Goal: Transaction & Acquisition: Purchase product/service

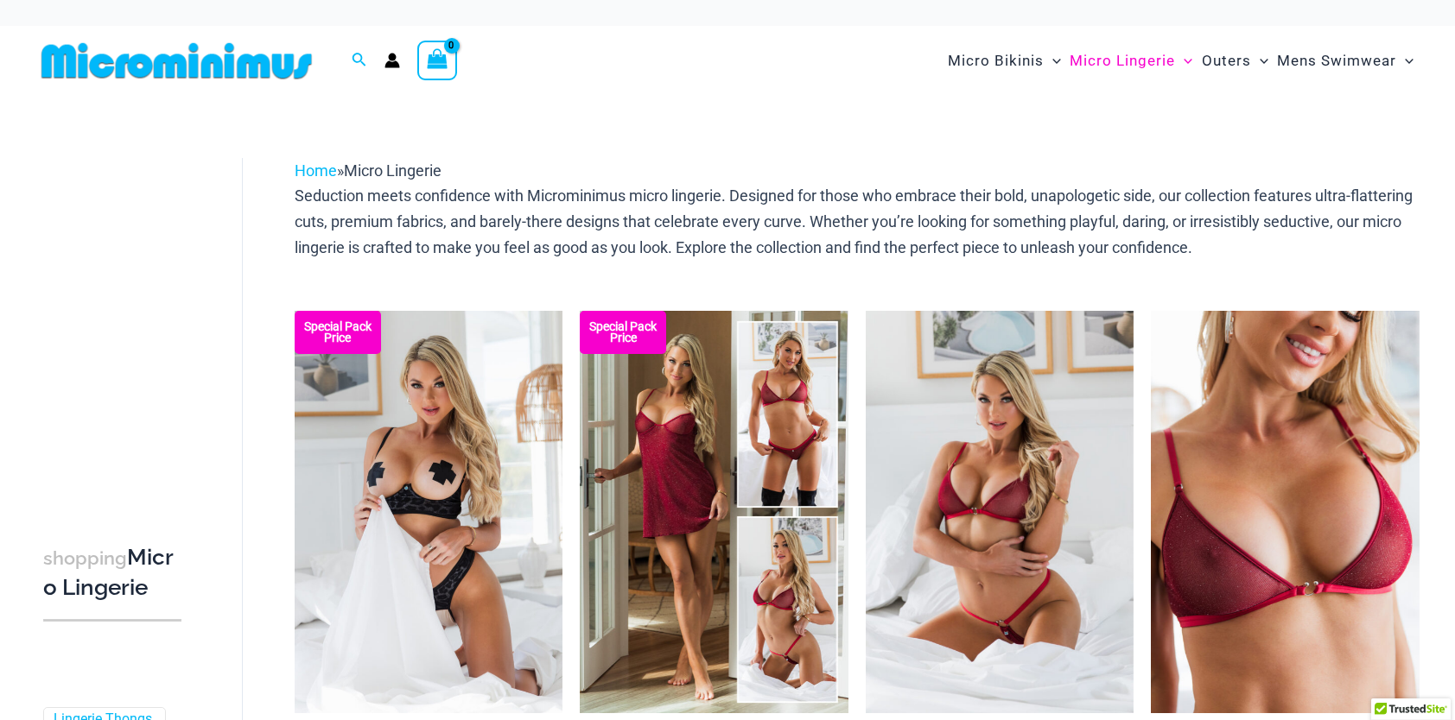
scroll to position [10, 0]
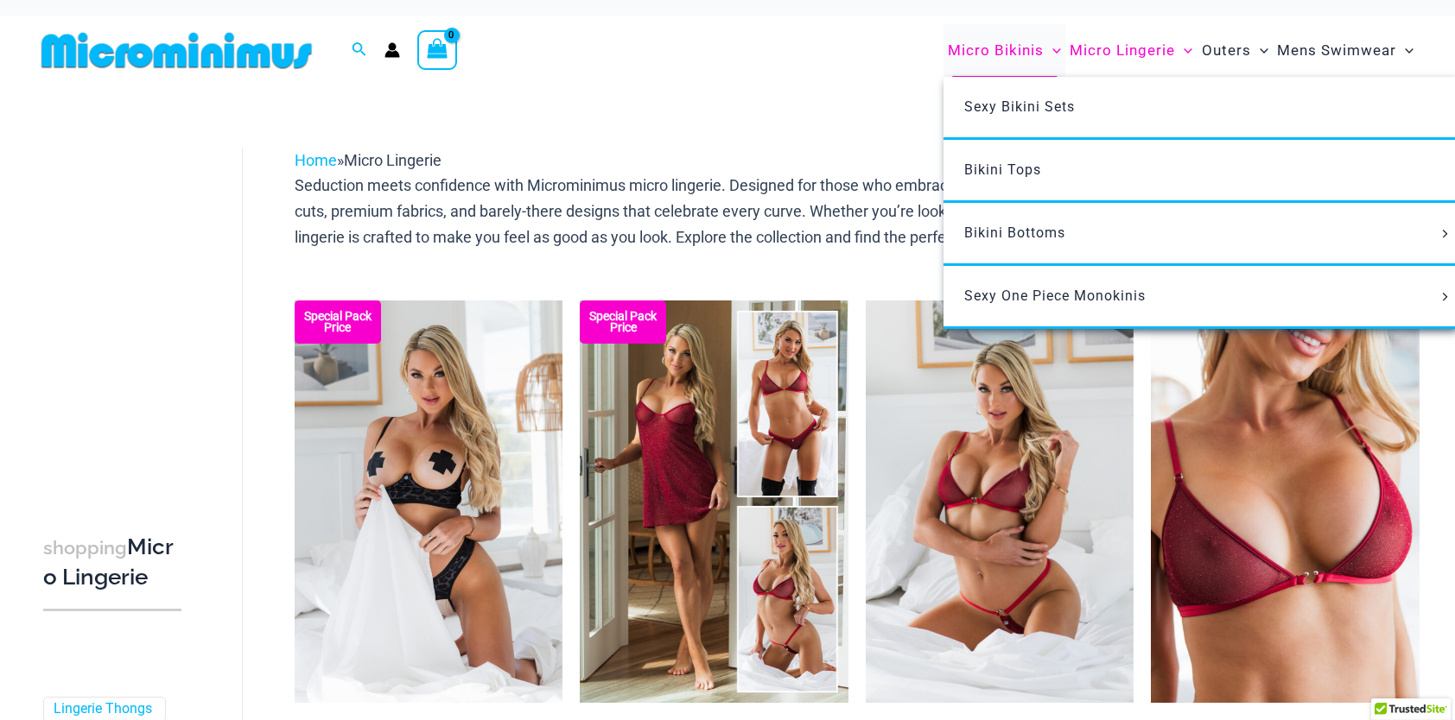
click at [978, 50] on span "Micro Bikinis" at bounding box center [996, 51] width 96 height 44
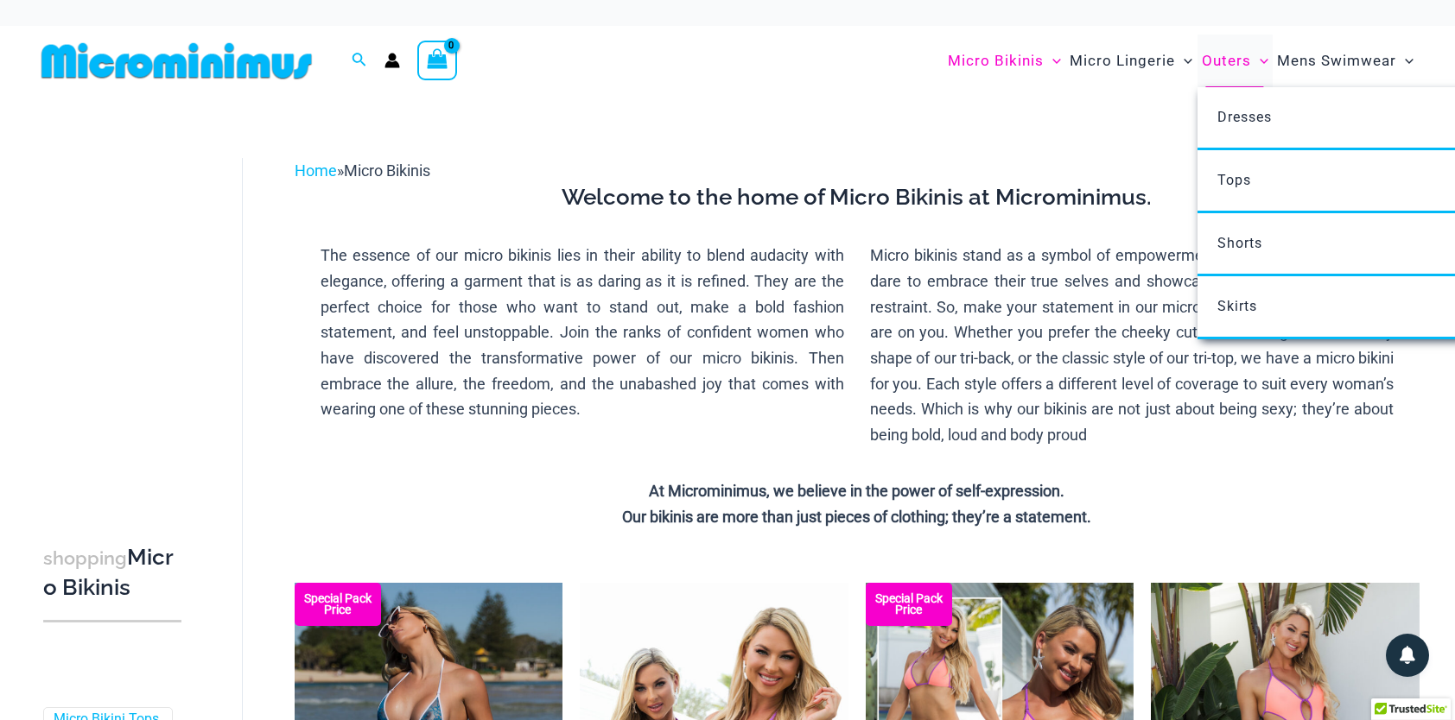
click at [1224, 67] on span "Outers" at bounding box center [1226, 61] width 49 height 44
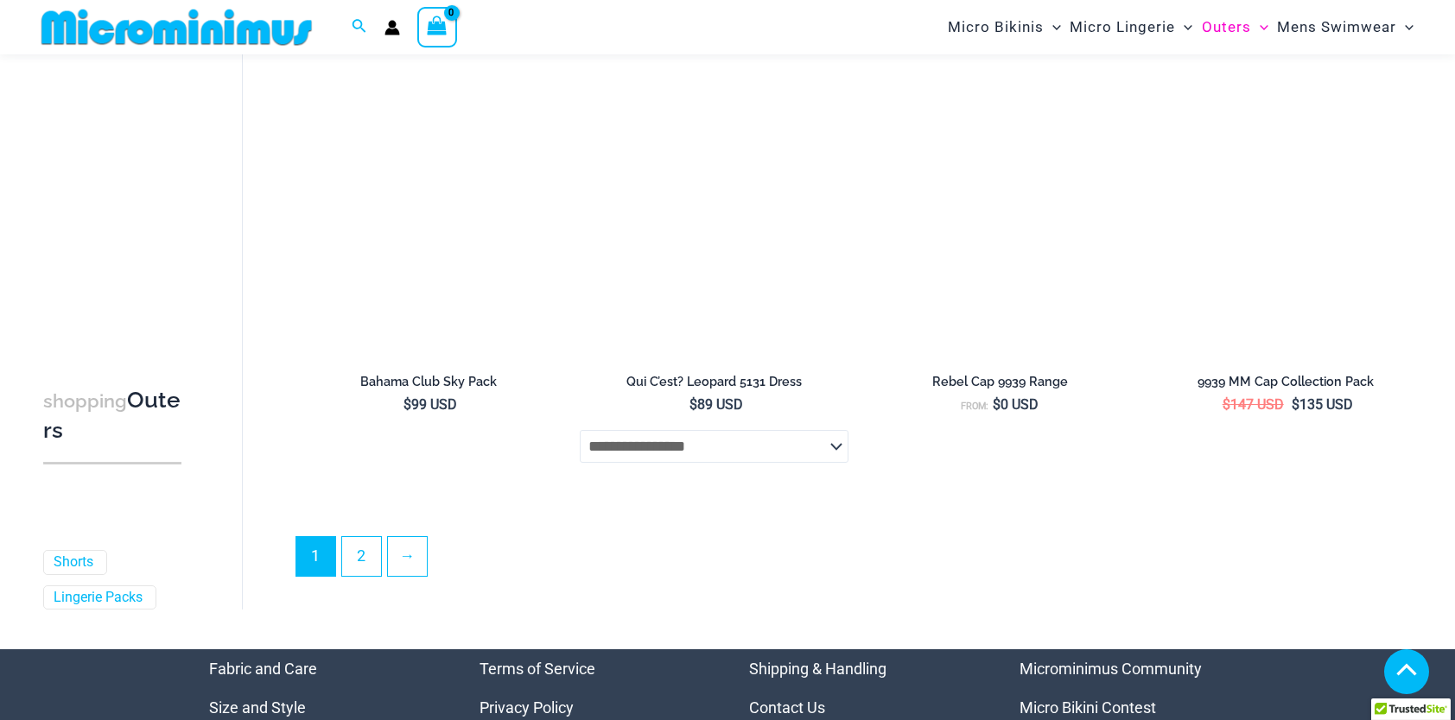
scroll to position [4637, 0]
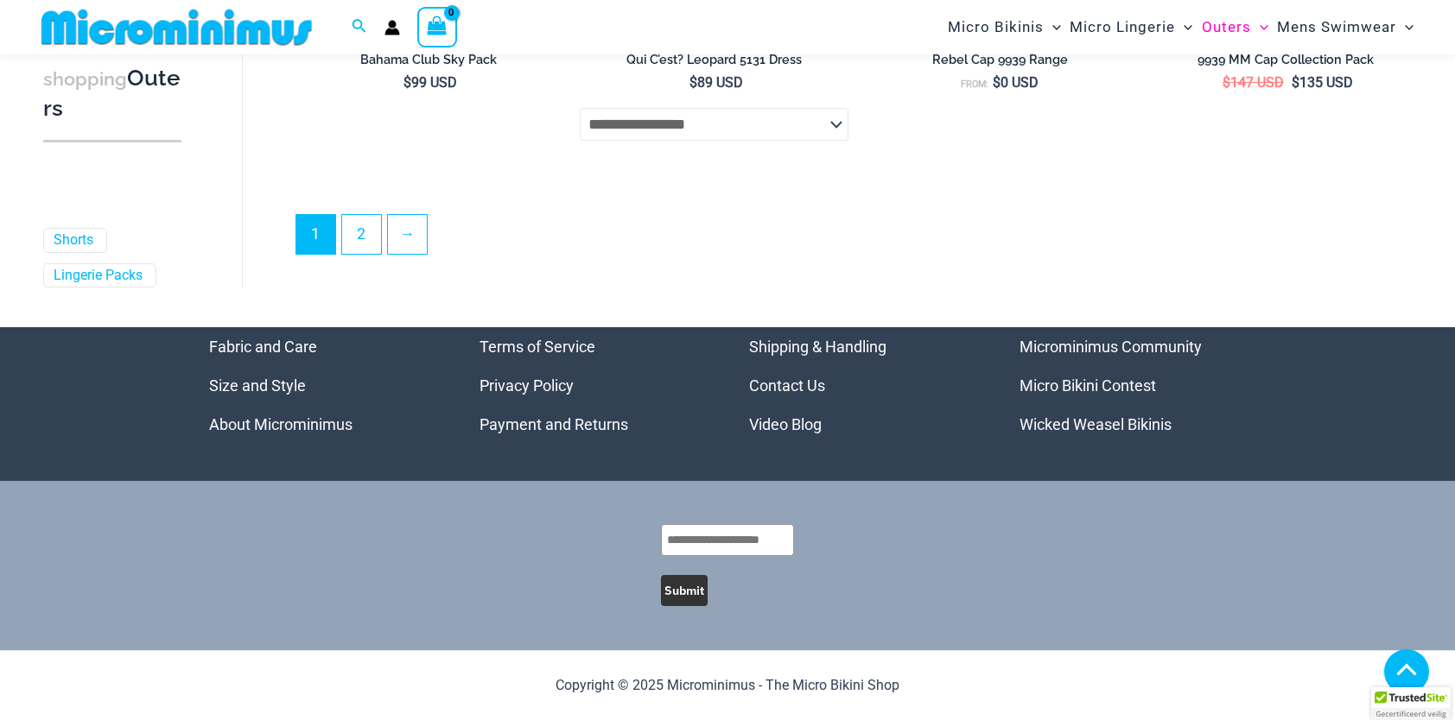
click at [1072, 424] on link "Wicked Weasel Bikinis" at bounding box center [1095, 425] width 152 height 18
